Goal: Transaction & Acquisition: Purchase product/service

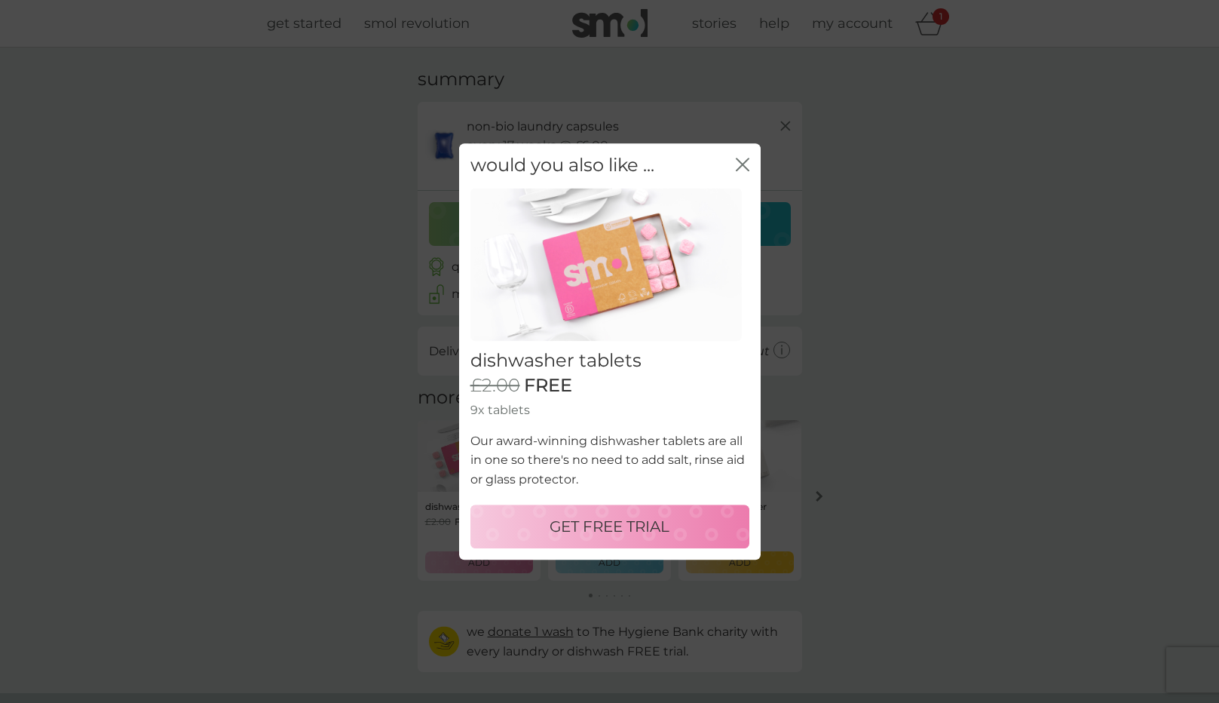
click at [741, 161] on icon "close" at bounding box center [743, 165] width 14 height 14
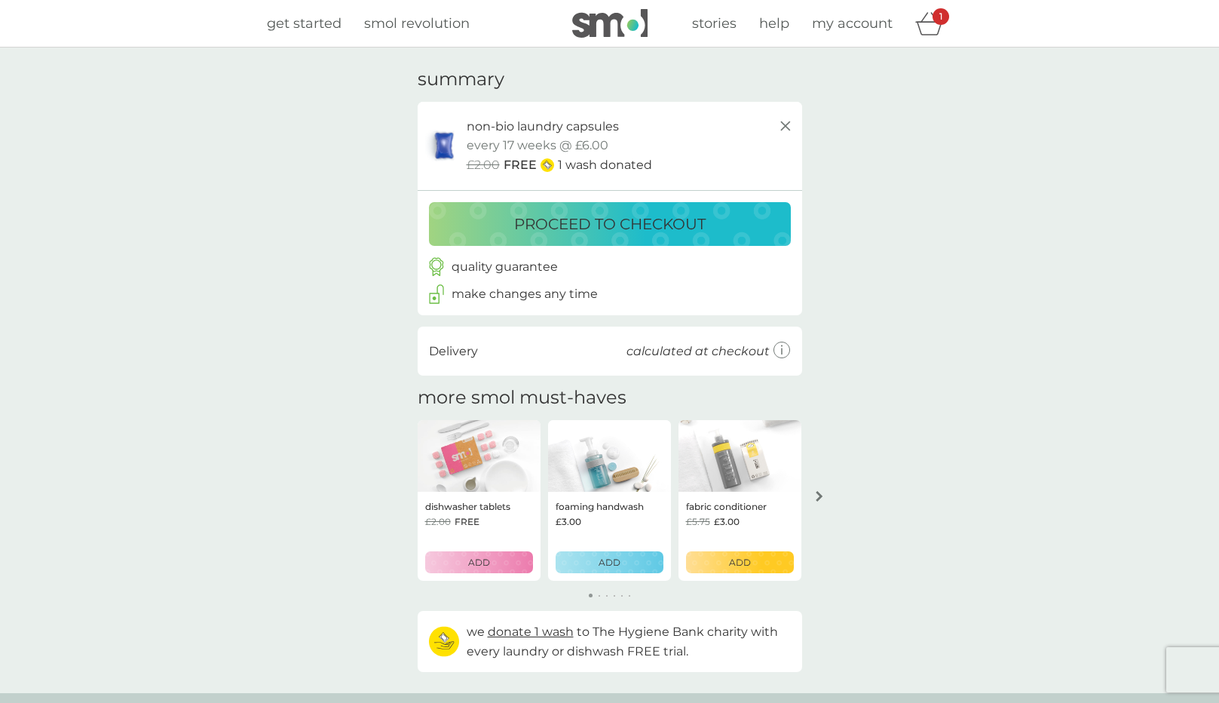
click at [640, 224] on p "proceed to checkout" at bounding box center [610, 224] width 192 height 24
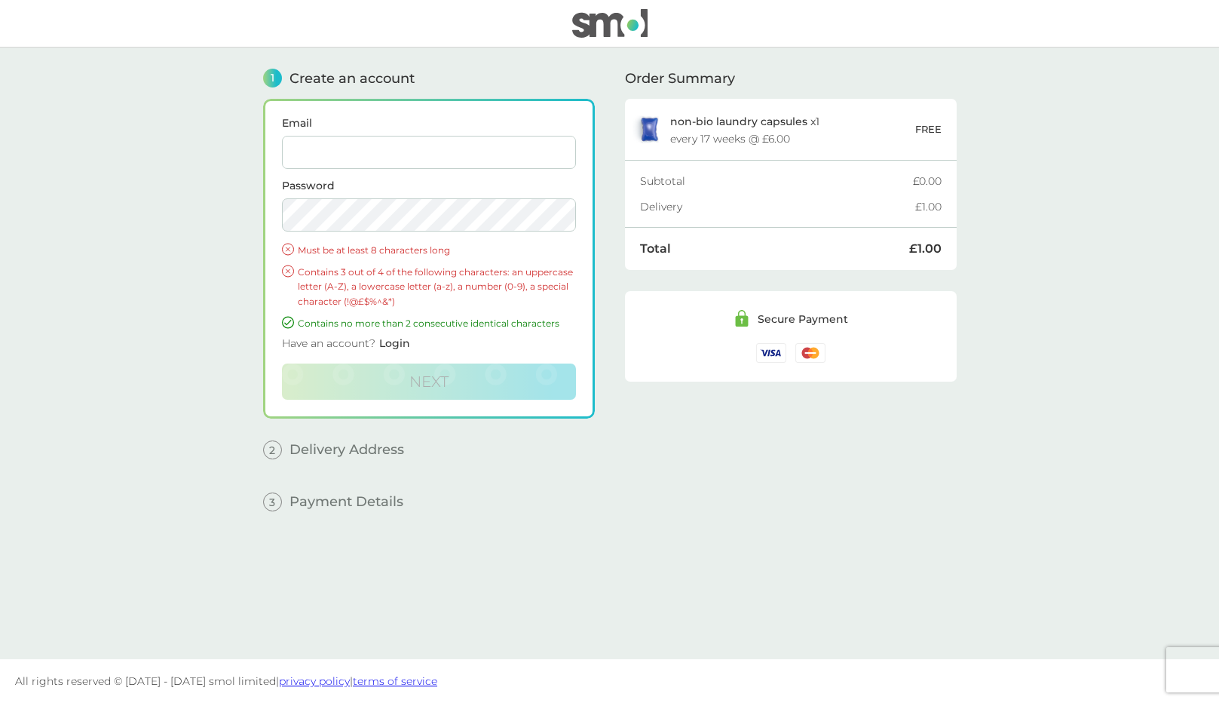
click at [709, 115] on span "non-bio laundry capsules" at bounding box center [738, 122] width 137 height 14
drag, startPoint x: 681, startPoint y: 136, endPoint x: 812, endPoint y: 143, distance: 131.4
click at [812, 143] on div "non-bio laundry capsules x 1 every 17 weeks @ £6.00" at bounding box center [792, 129] width 245 height 29
drag, startPoint x: 771, startPoint y: 122, endPoint x: 827, endPoint y: 123, distance: 55.1
click at [827, 123] on div "non-bio laundry capsules x 1 every 17 weeks @ £6.00" at bounding box center [792, 129] width 245 height 29
